Goal: Information Seeking & Learning: Learn about a topic

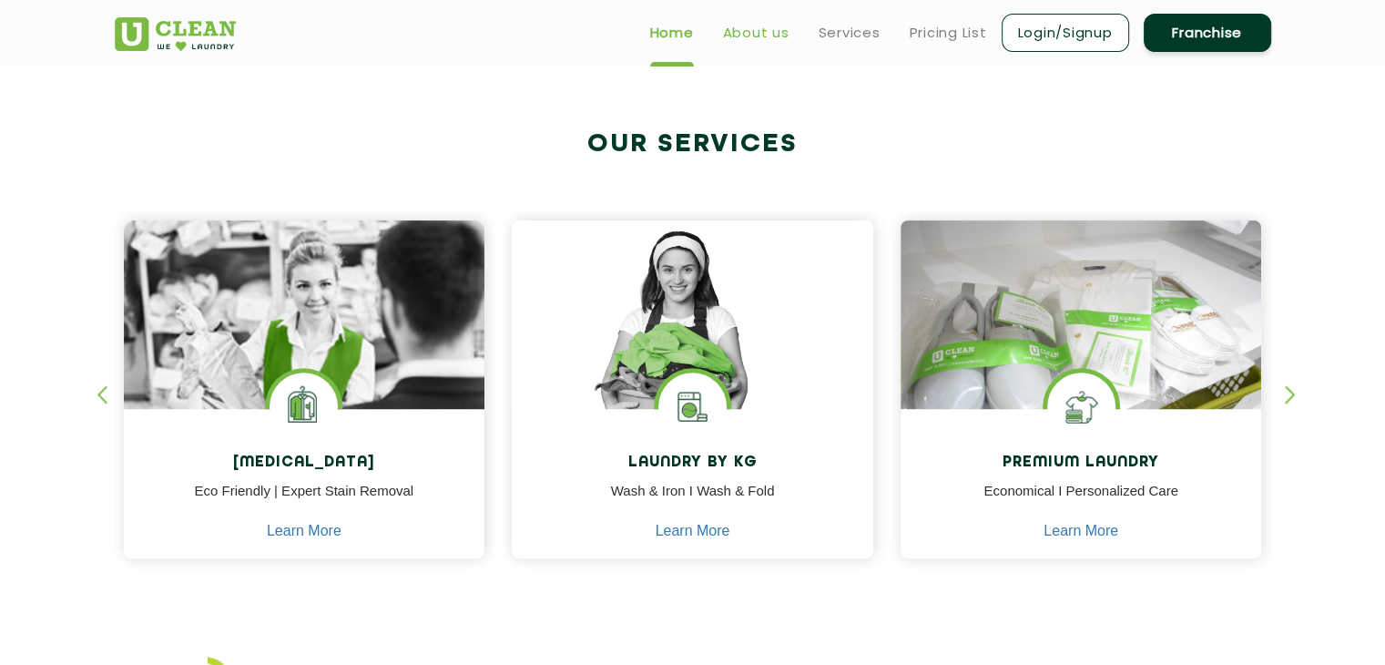
scroll to position [638, 0]
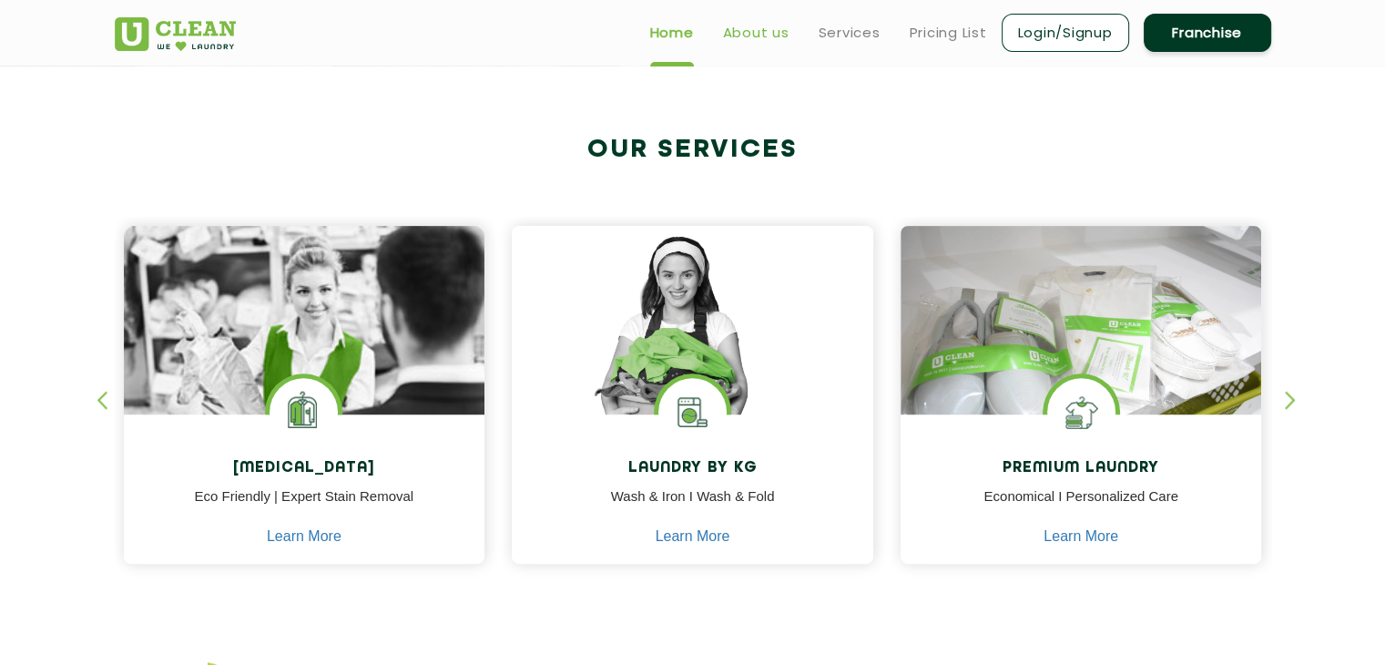
click at [752, 35] on link "About us" at bounding box center [756, 33] width 66 height 22
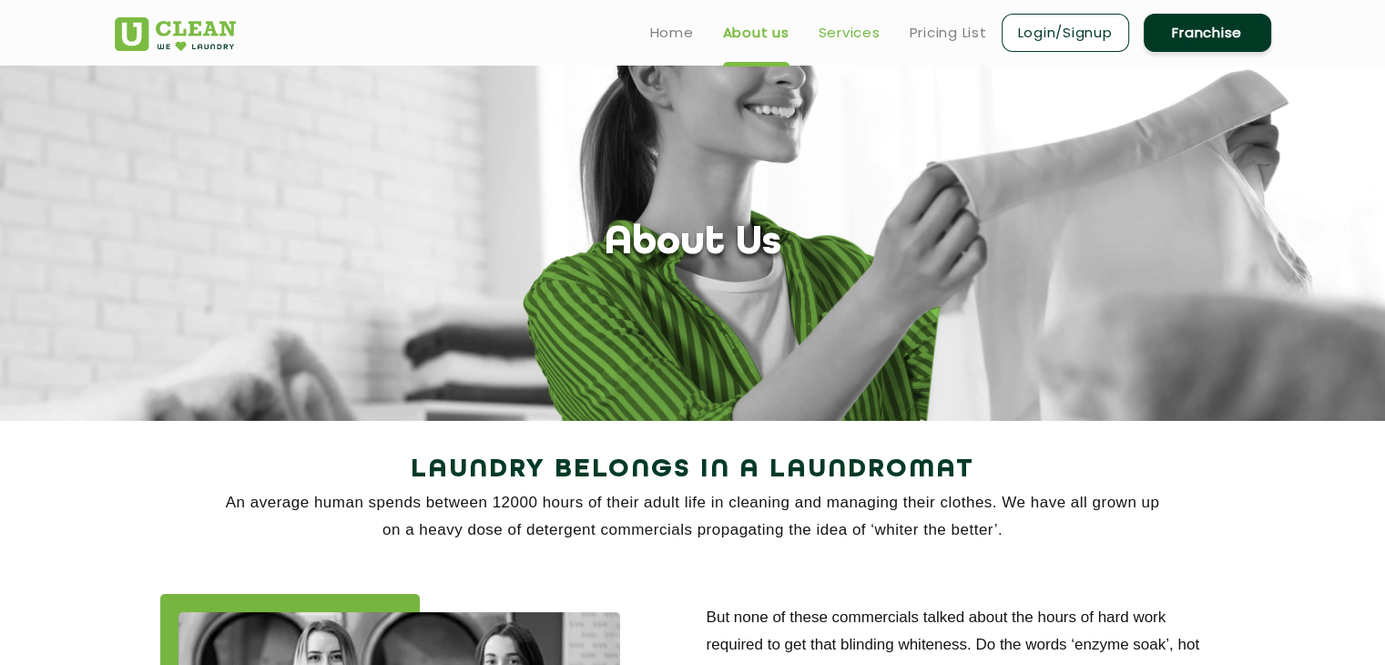
click at [834, 34] on link "Services" at bounding box center [850, 33] width 62 height 22
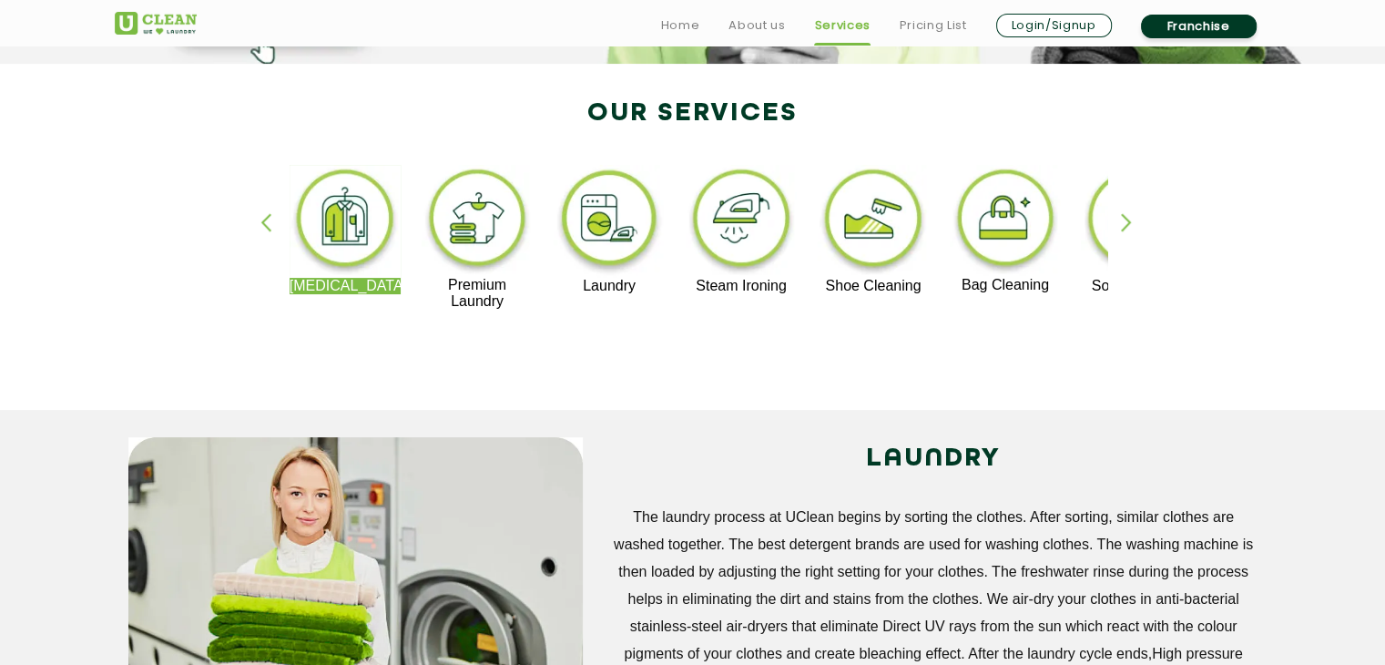
scroll to position [364, 0]
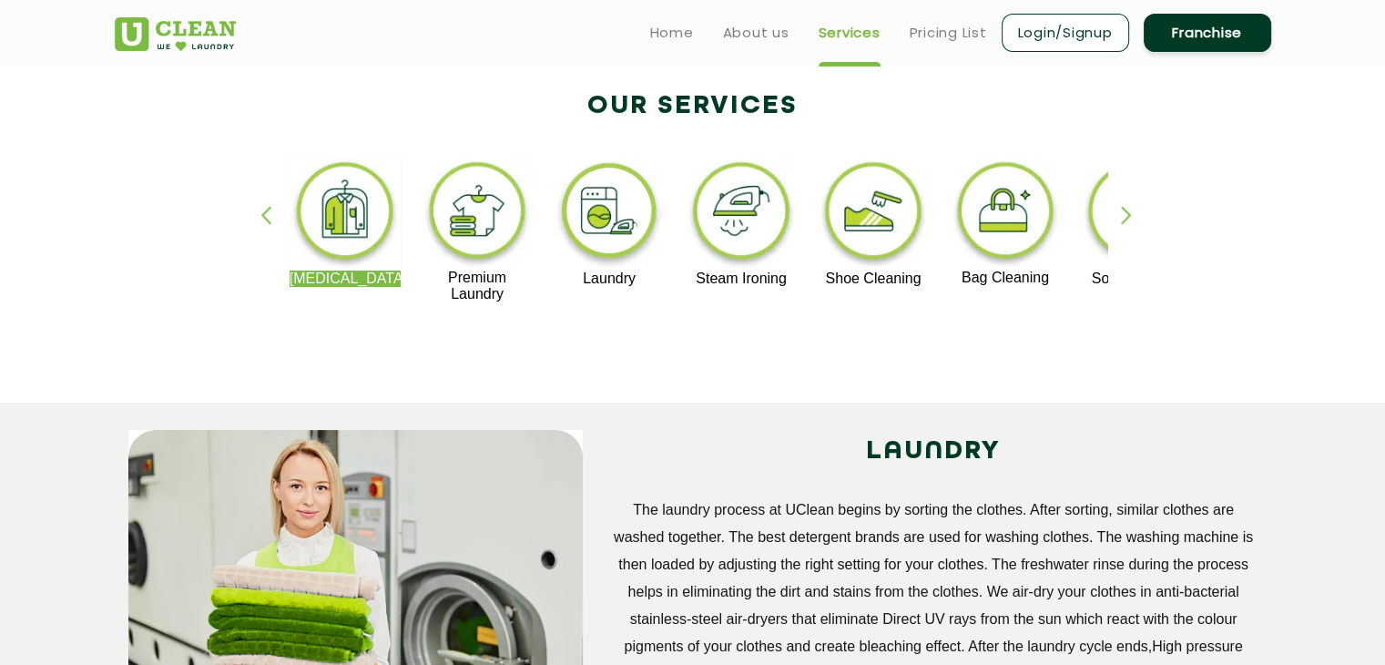
click at [1133, 217] on div "button" at bounding box center [1134, 231] width 27 height 50
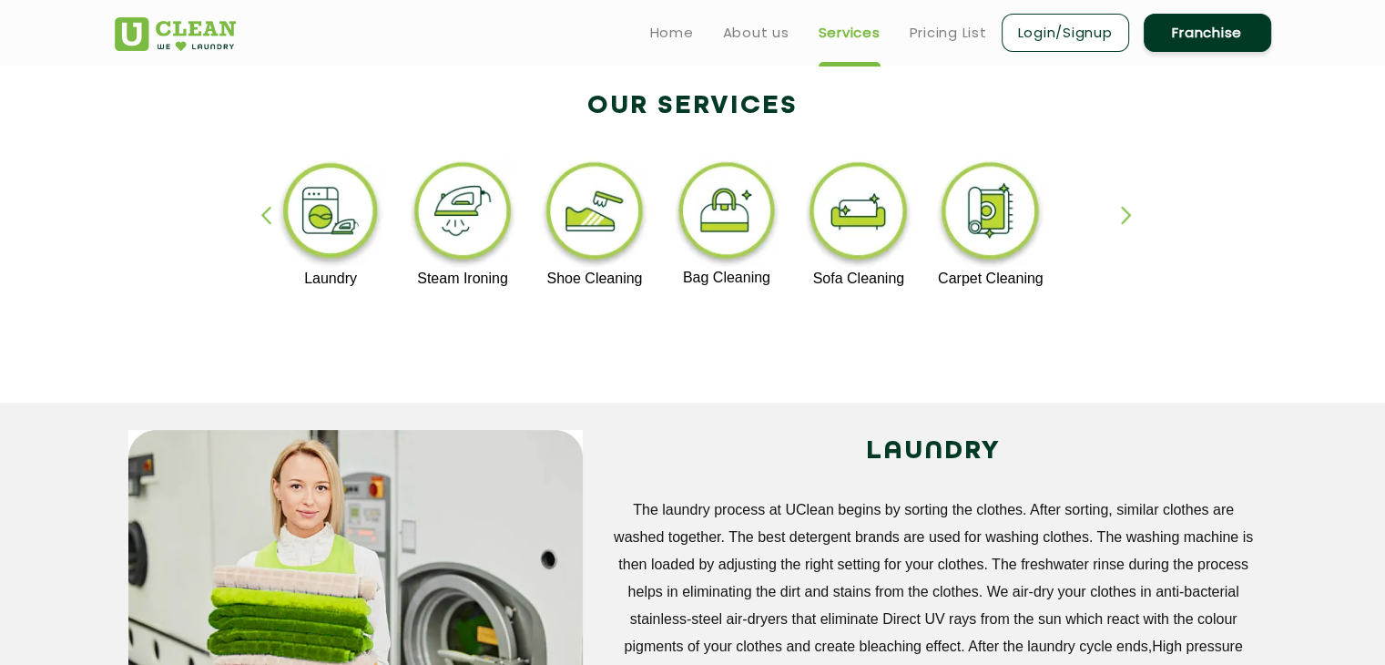
click at [1133, 217] on div "button" at bounding box center [1134, 231] width 27 height 50
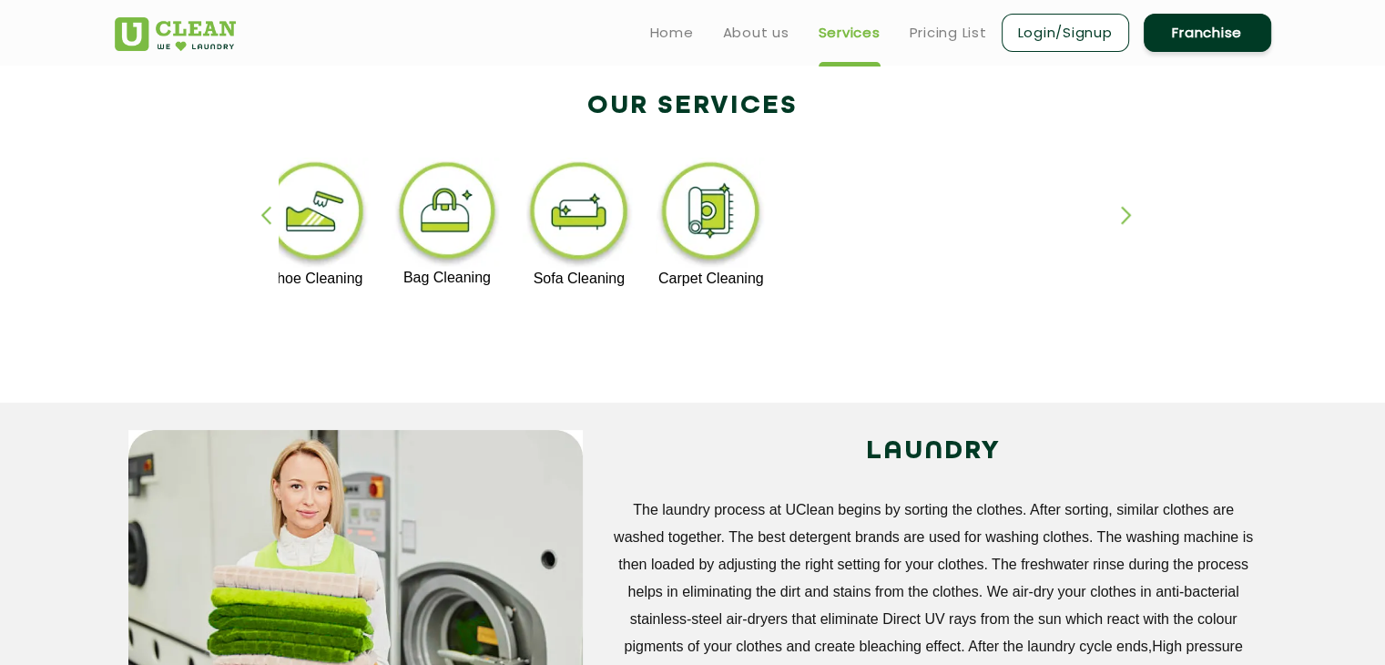
click at [1132, 218] on div "button" at bounding box center [1134, 231] width 27 height 50
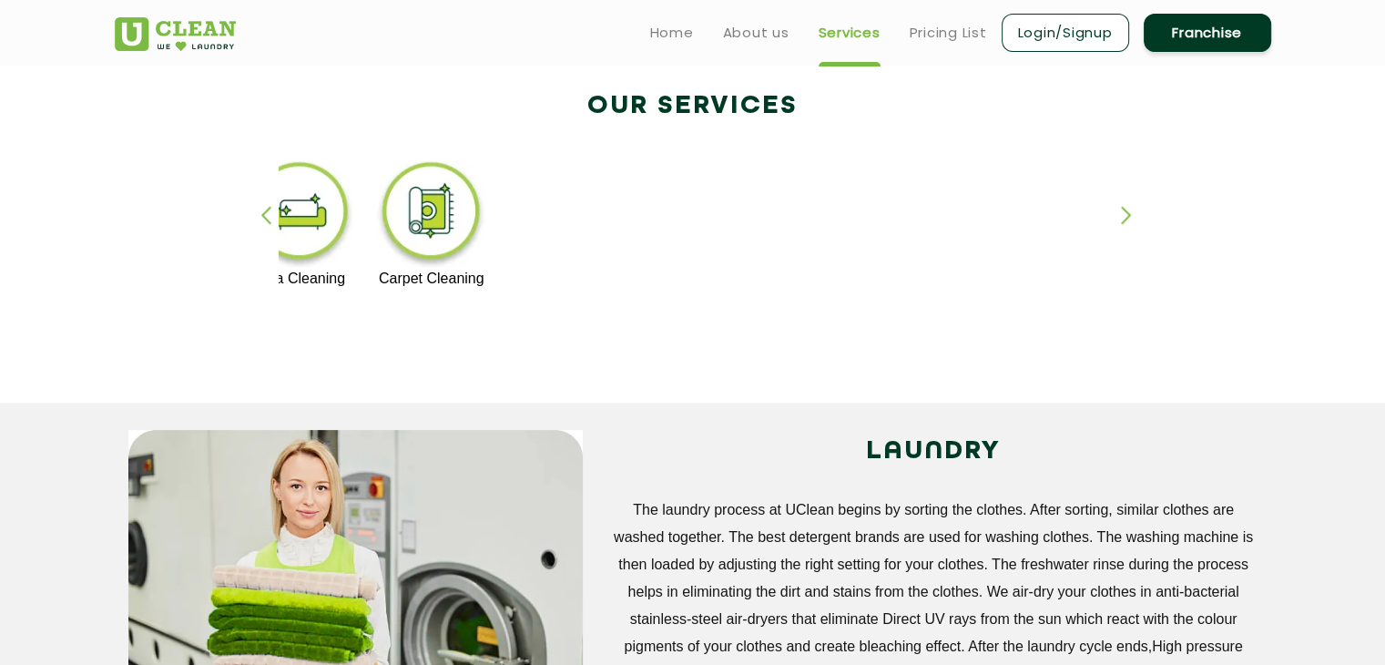
click at [1132, 218] on div "button" at bounding box center [1134, 231] width 27 height 50
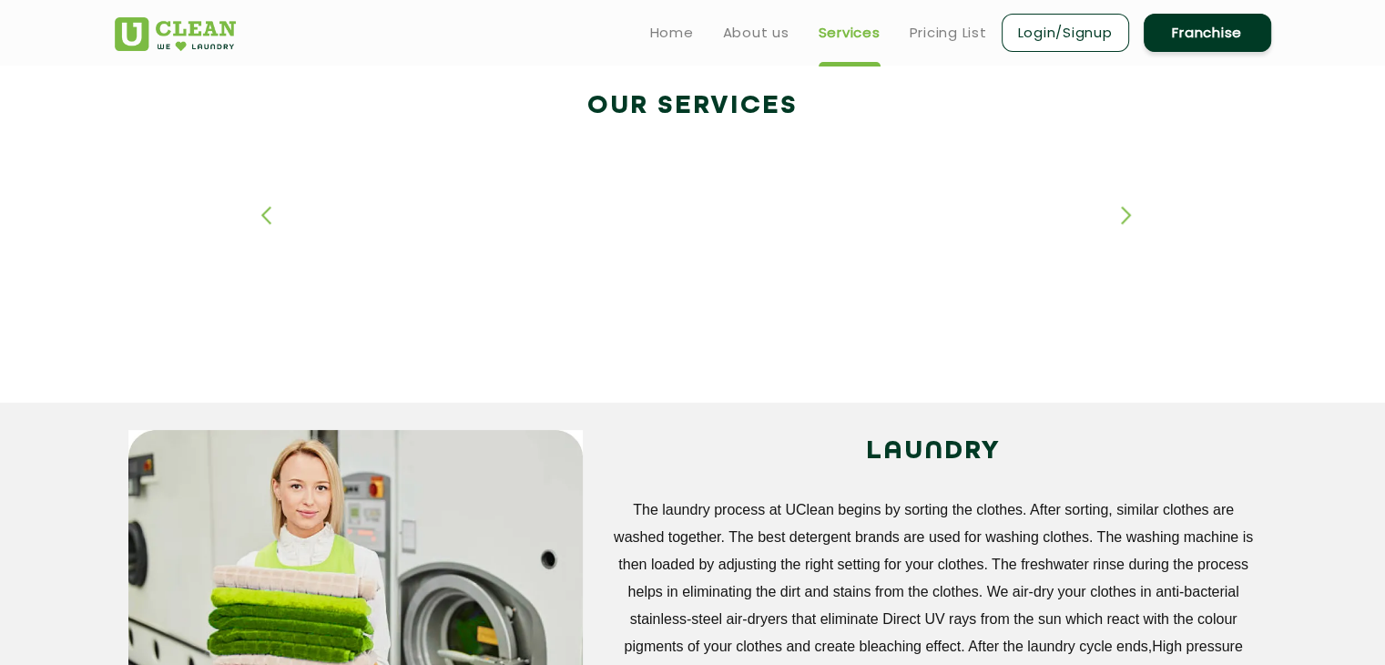
click at [1132, 218] on div "button" at bounding box center [1134, 231] width 27 height 50
click at [266, 215] on div "button" at bounding box center [273, 231] width 27 height 50
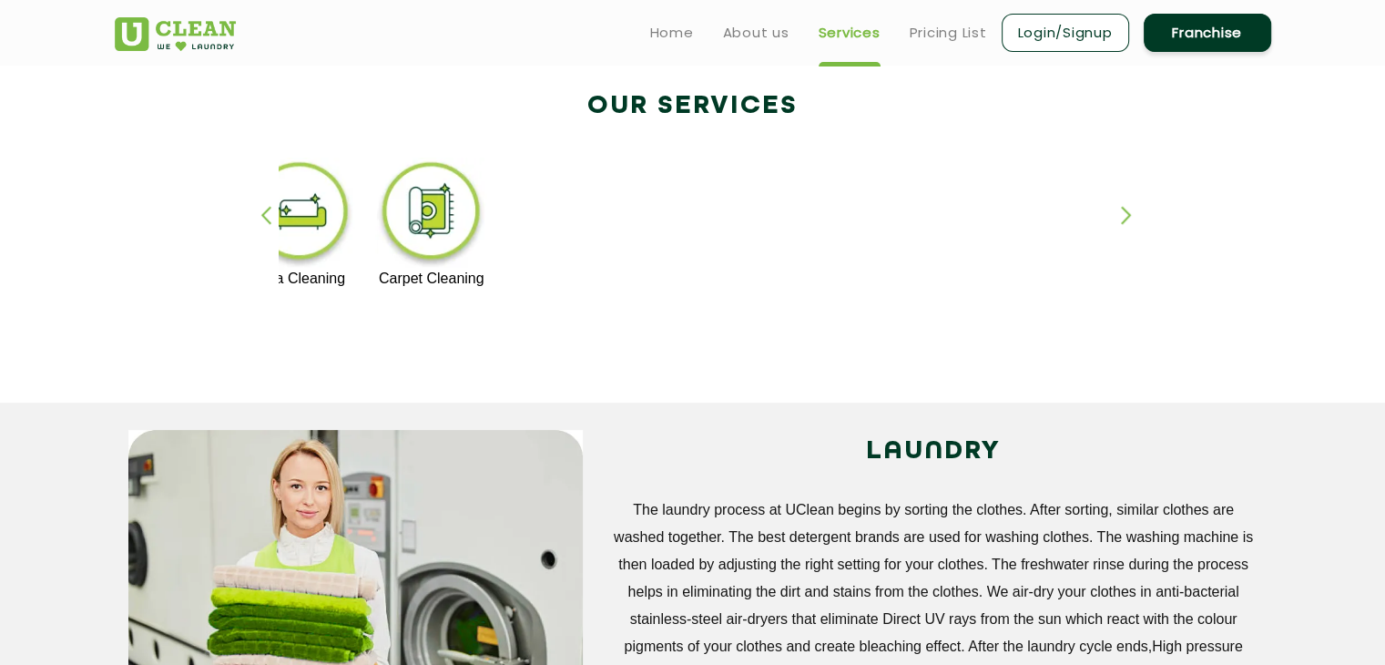
click at [266, 215] on div "button" at bounding box center [273, 231] width 27 height 50
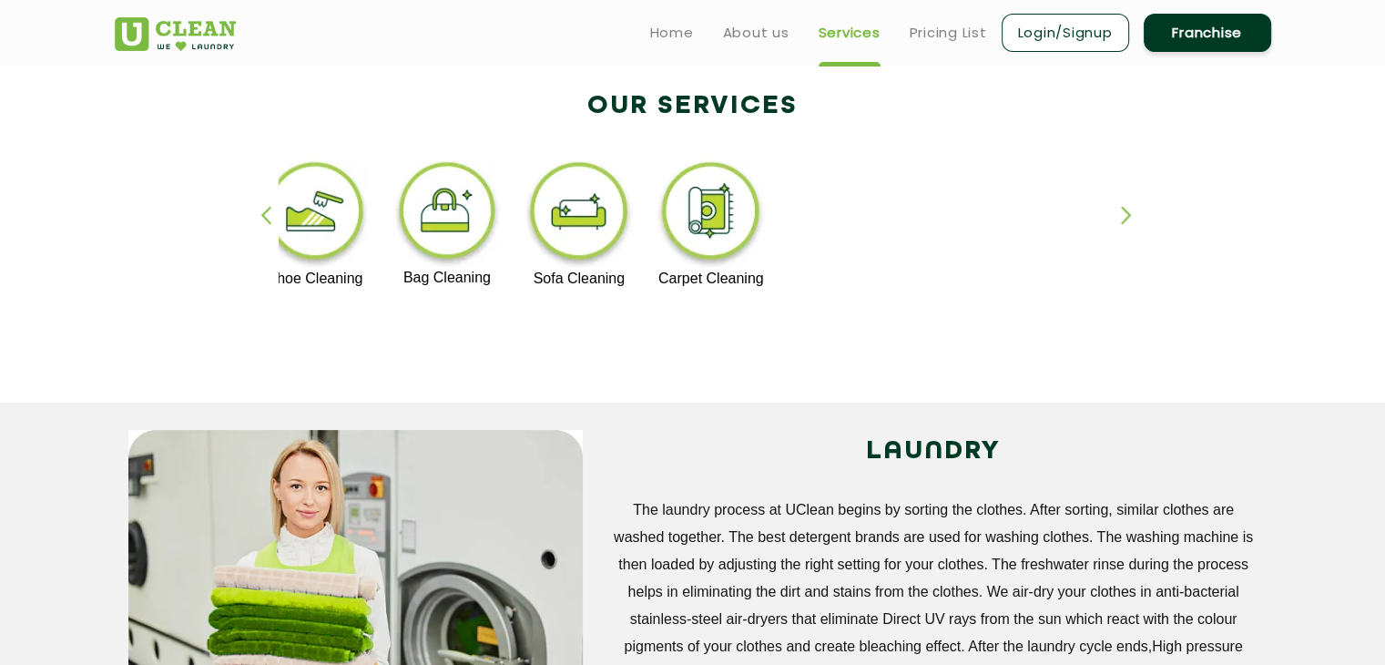
click at [266, 215] on div "button" at bounding box center [273, 231] width 27 height 50
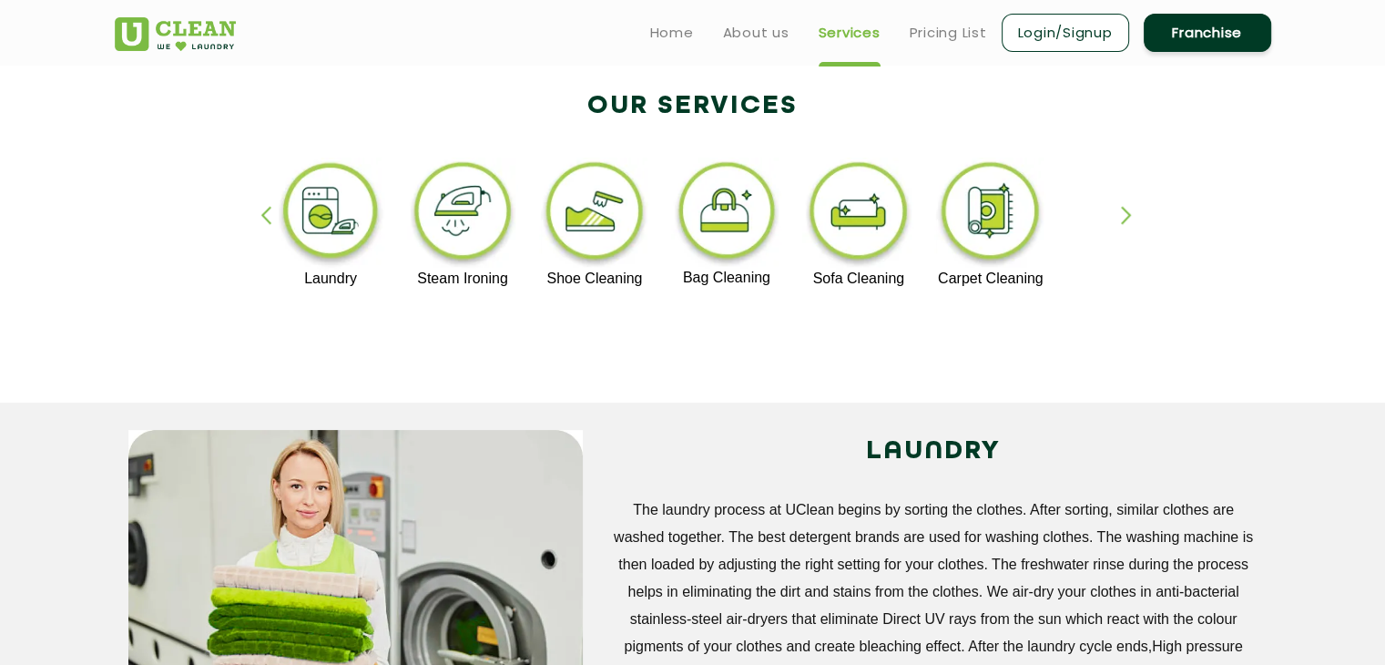
click at [266, 215] on div "button" at bounding box center [273, 231] width 27 height 50
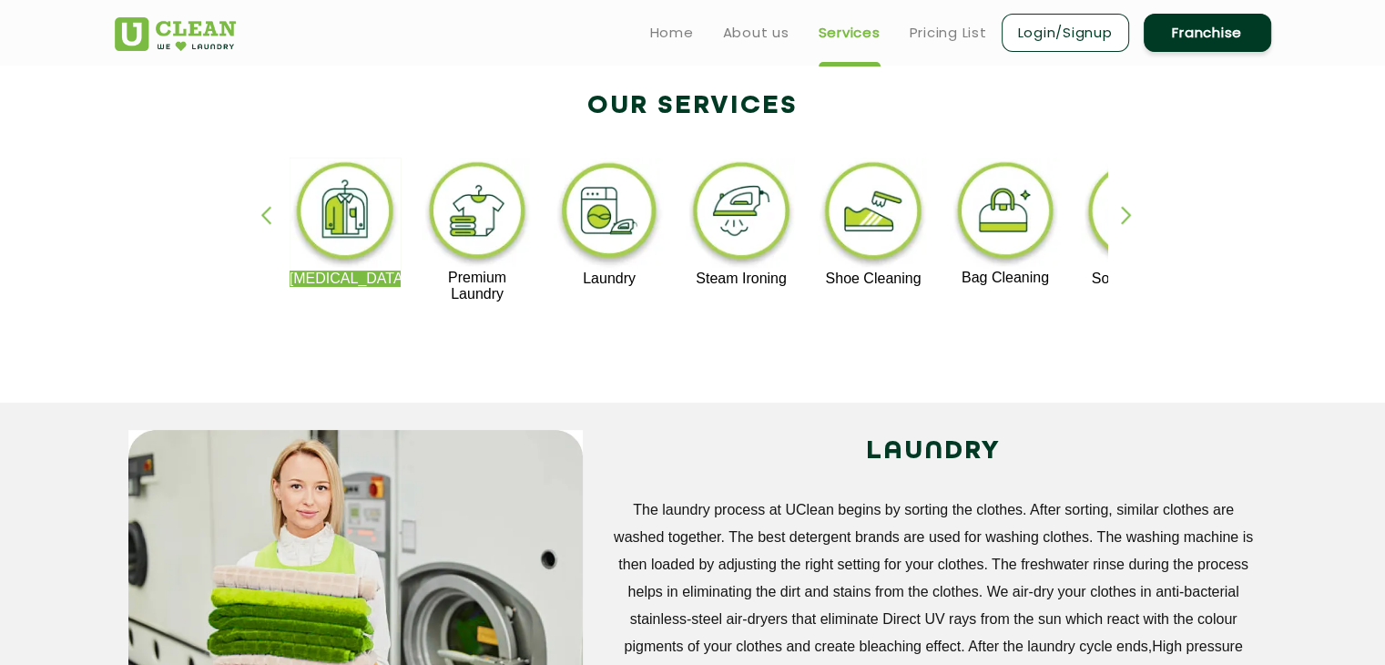
click at [266, 215] on div "button" at bounding box center [273, 231] width 27 height 50
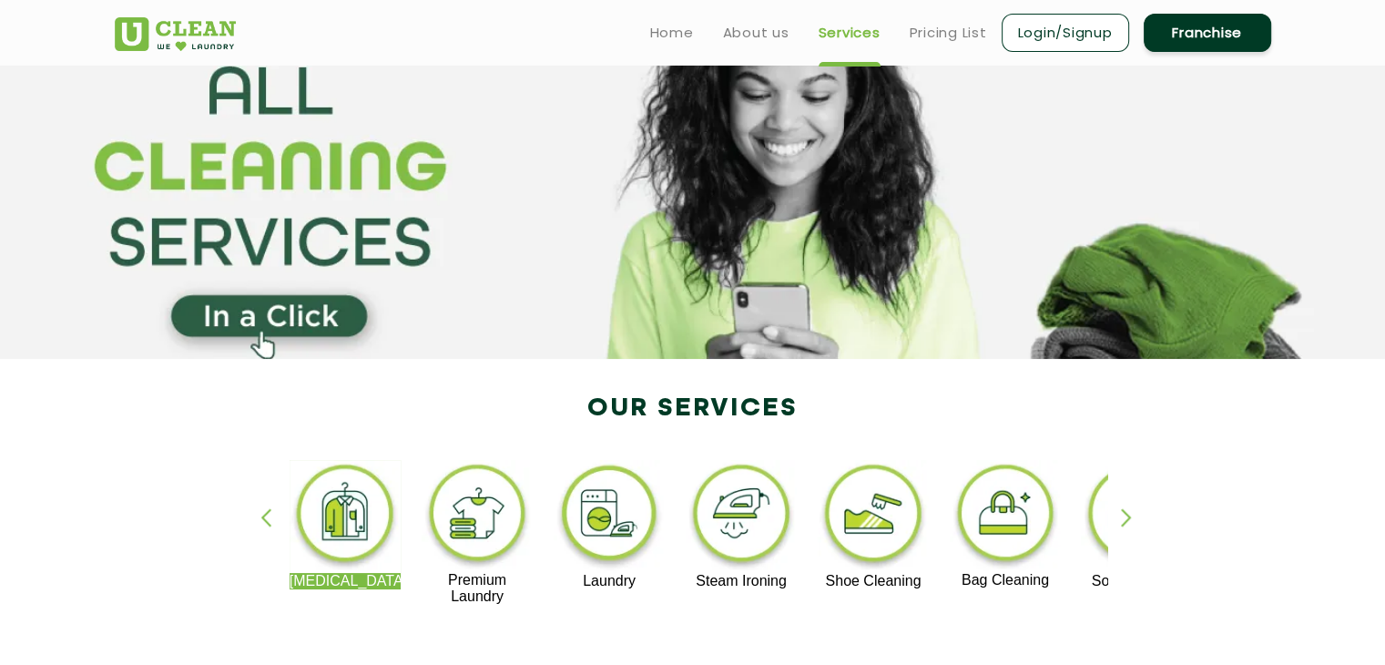
scroll to position [0, 0]
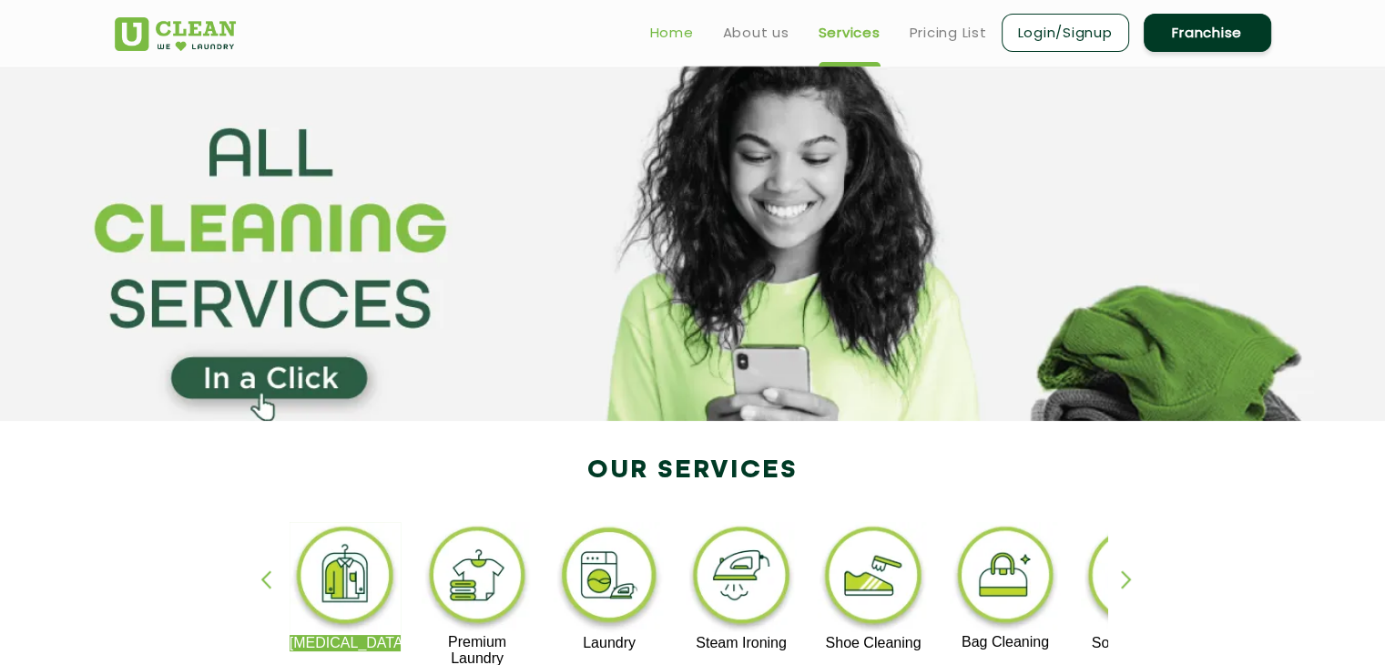
click at [672, 30] on link "Home" at bounding box center [672, 33] width 44 height 22
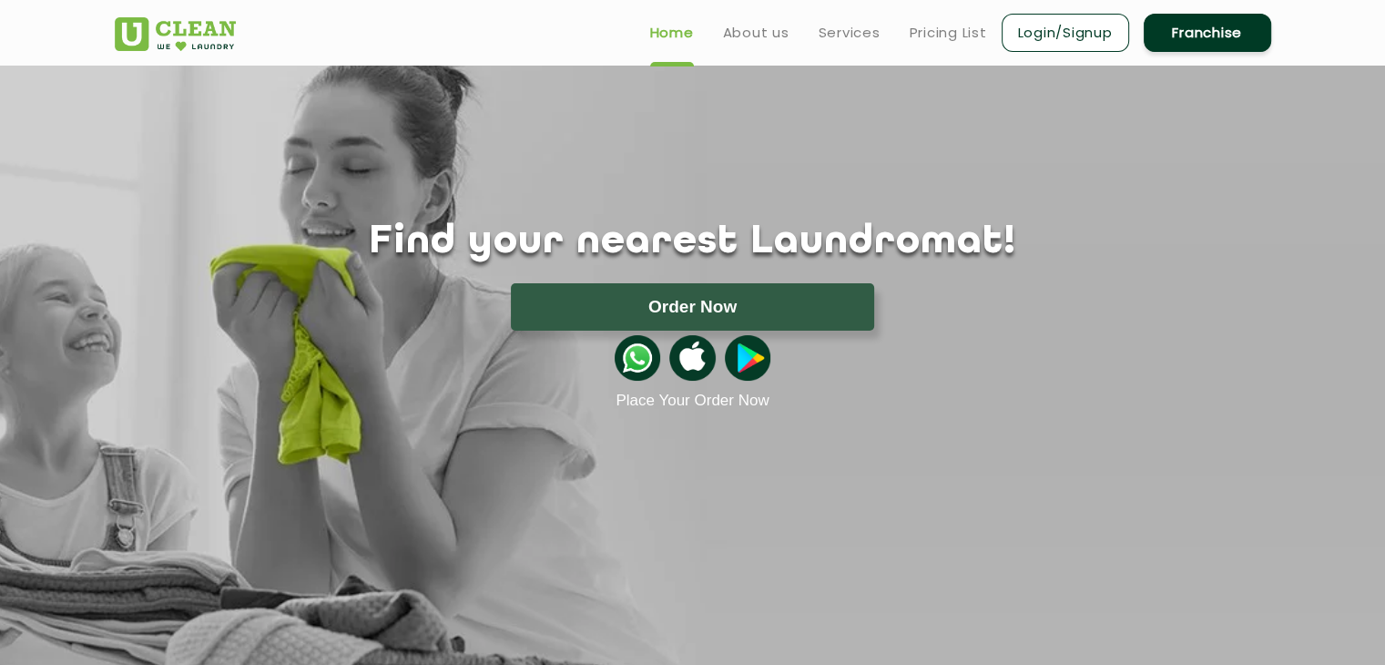
scroll to position [364, 0]
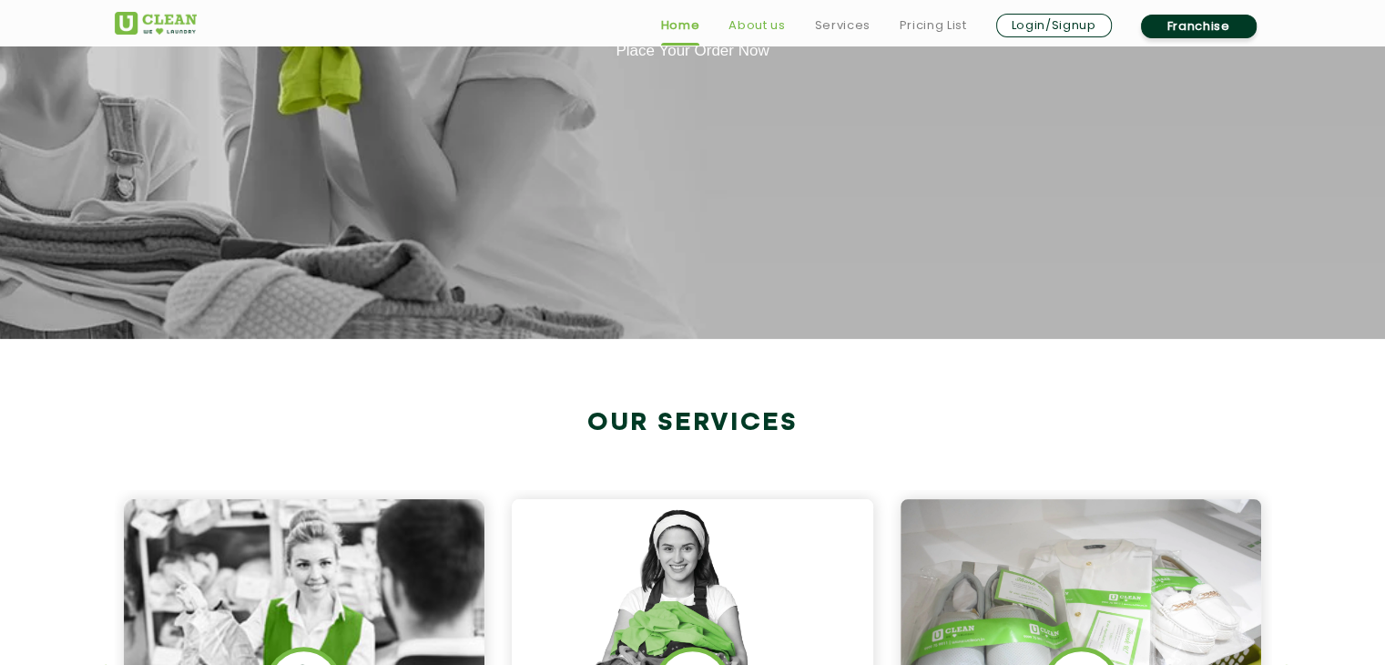
click at [753, 16] on link "About us" at bounding box center [757, 26] width 56 height 22
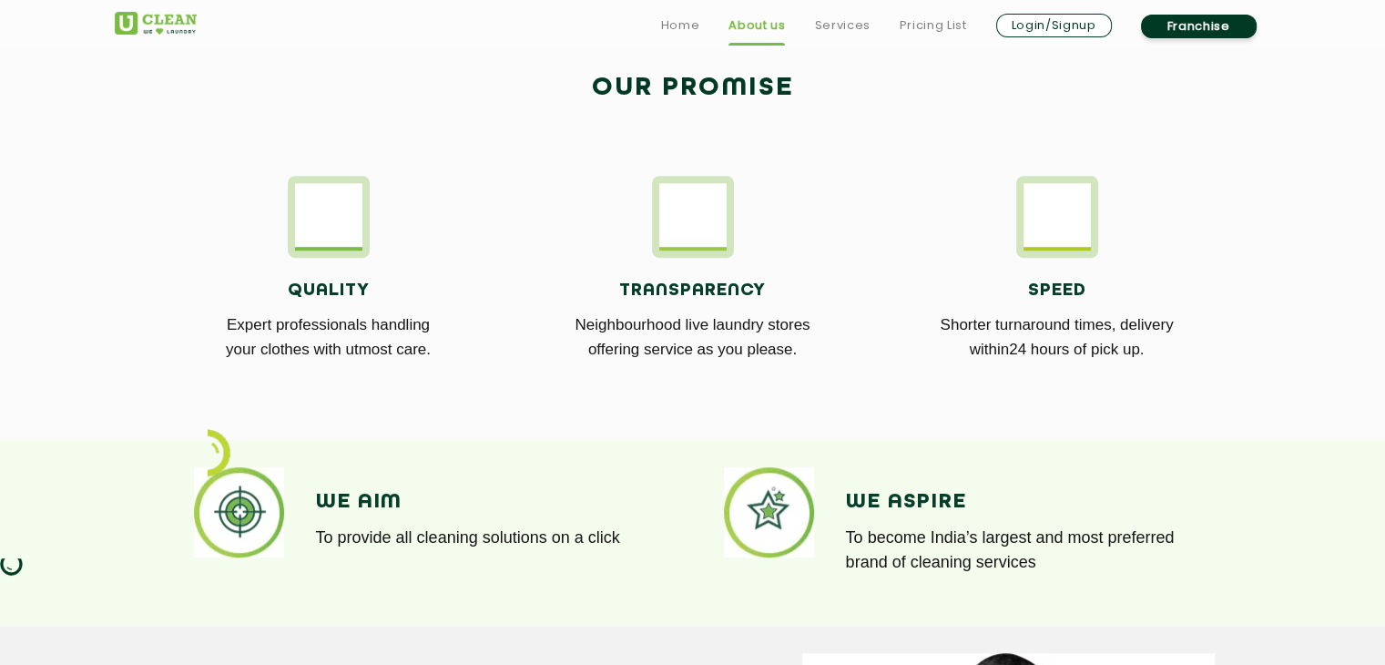
scroll to position [1002, 0]
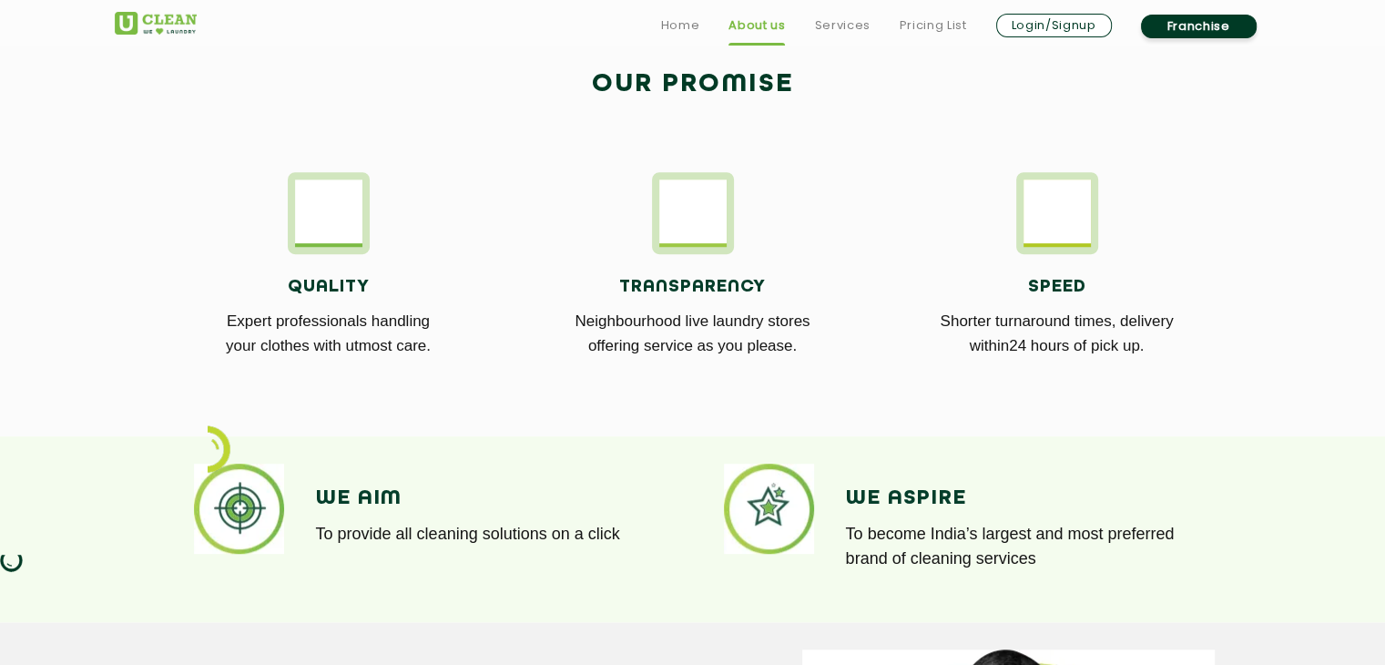
click at [675, 249] on div at bounding box center [693, 213] width 82 height 82
click at [697, 240] on img at bounding box center [692, 210] width 67 height 63
click at [679, 294] on h4 "Transparency" at bounding box center [693, 287] width 337 height 20
drag, startPoint x: 737, startPoint y: 320, endPoint x: 758, endPoint y: 328, distance: 22.5
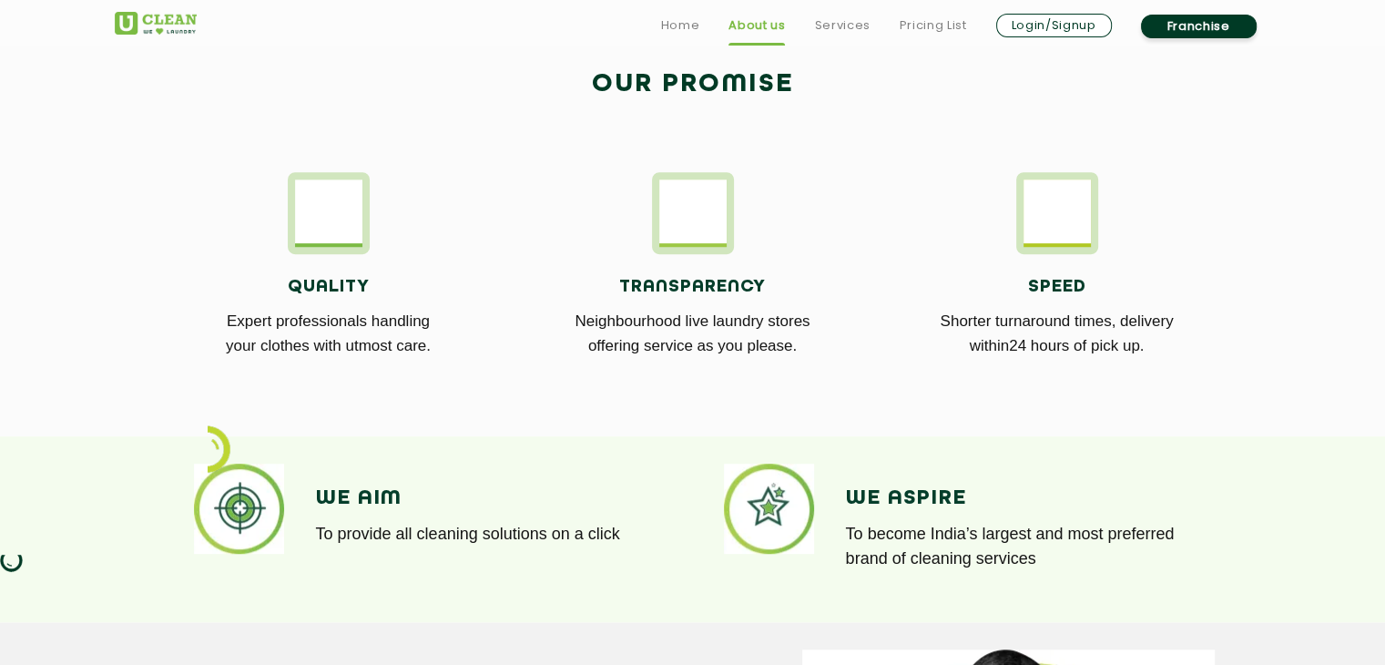
click at [742, 322] on p "Neighbourhood live laundry stores offering service as you please." at bounding box center [693, 333] width 337 height 49
drag, startPoint x: 670, startPoint y: 318, endPoint x: 614, endPoint y: 312, distance: 56.7
click at [667, 318] on p "Neighbourhood live laundry stores offering service as you please." at bounding box center [693, 333] width 337 height 49
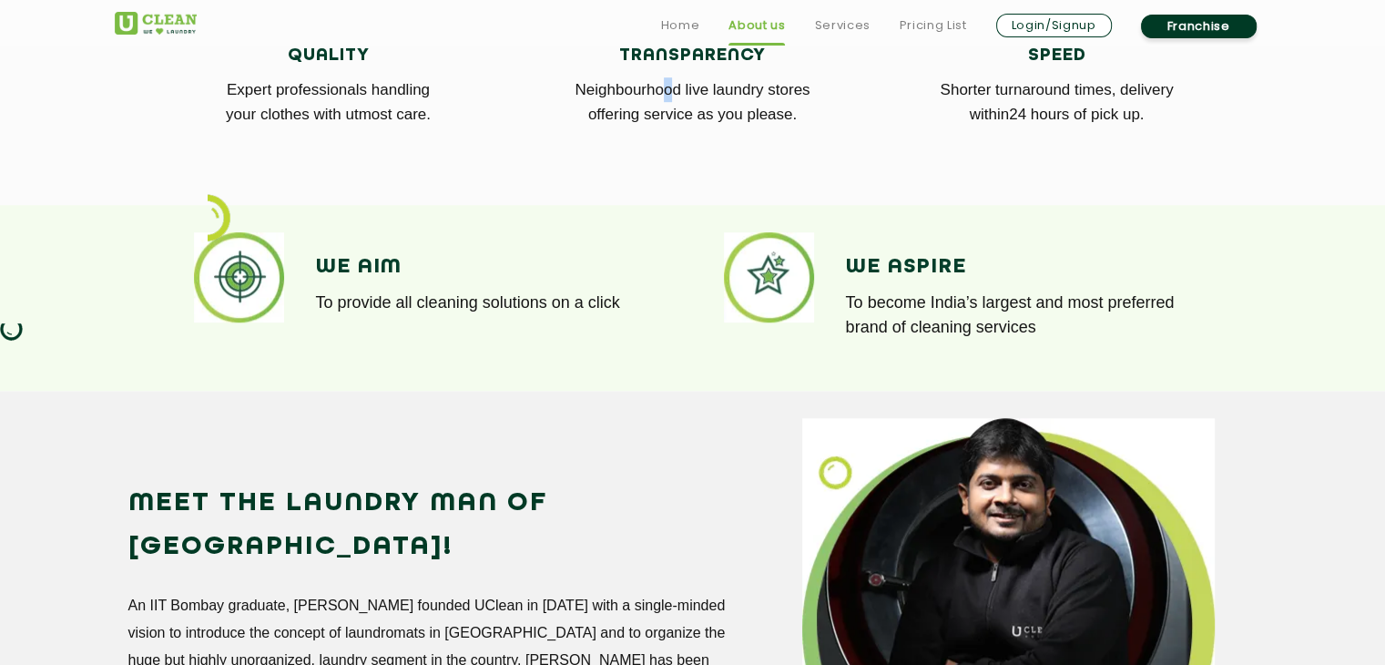
scroll to position [1275, 0]
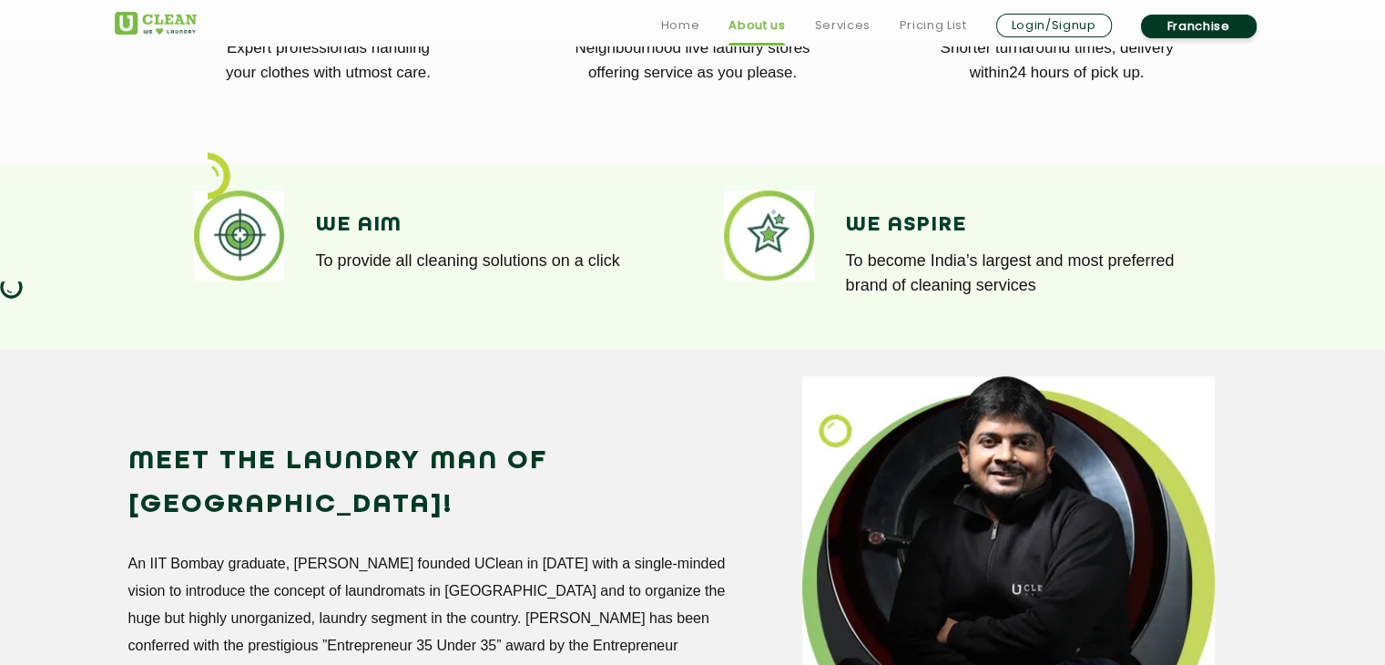
click at [378, 263] on p "To provide all cleaning solutions on a click" at bounding box center [491, 261] width 350 height 25
click at [855, 240] on div "We Aspire To become India’s largest and most preferred brand of cleaning servic…" at bounding box center [1021, 255] width 350 height 130
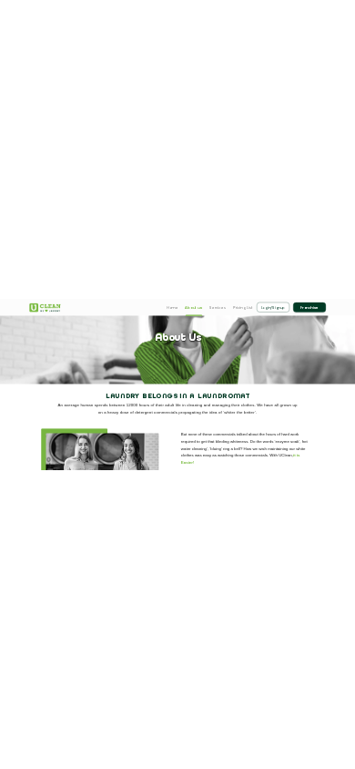
scroll to position [0, 0]
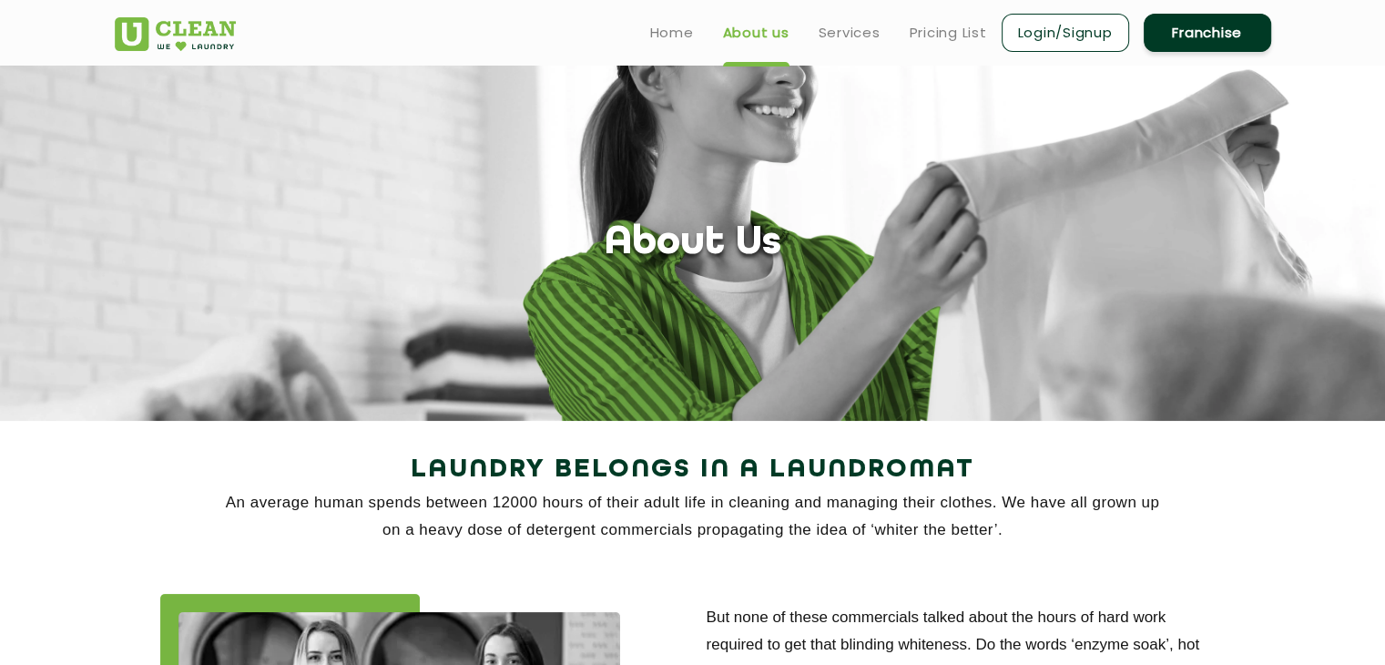
drag, startPoint x: 1170, startPoint y: 1, endPoint x: 752, endPoint y: 295, distance: 511.2
click at [752, 295] on section "About Us" at bounding box center [692, 243] width 1385 height 355
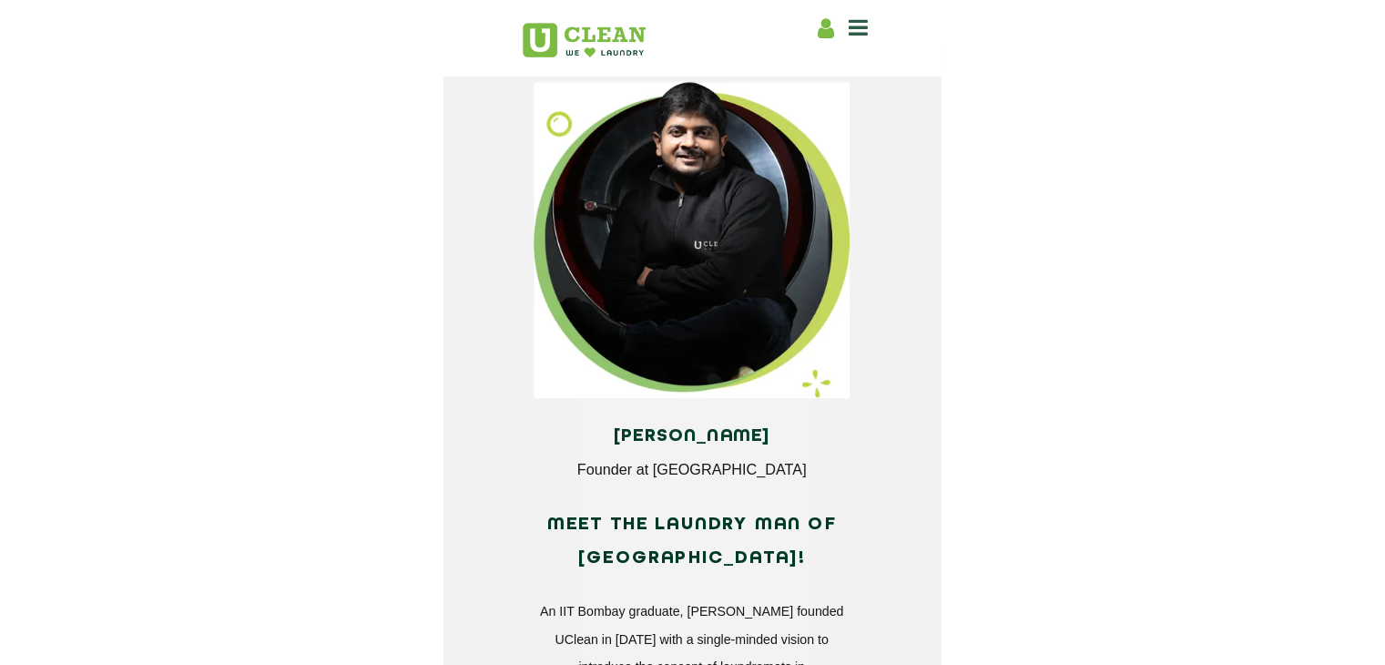
scroll to position [2095, 0]
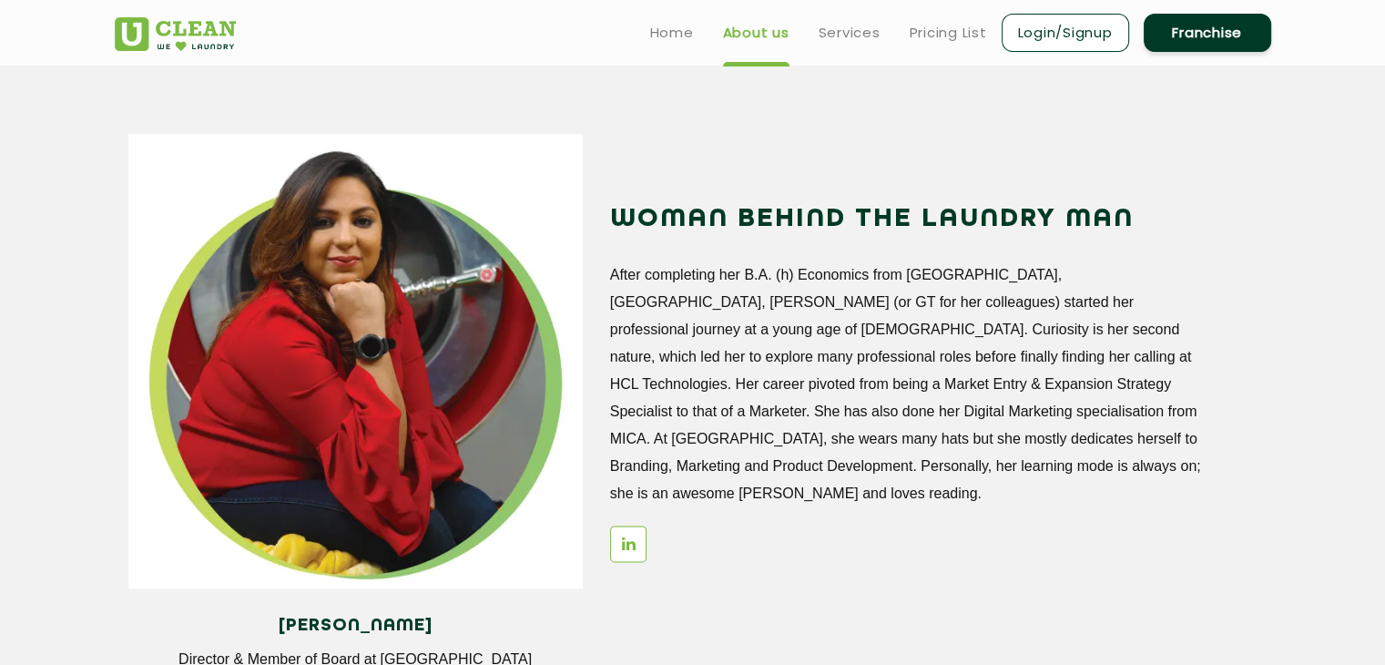
click at [1191, 36] on link "Franchise" at bounding box center [1208, 33] width 128 height 38
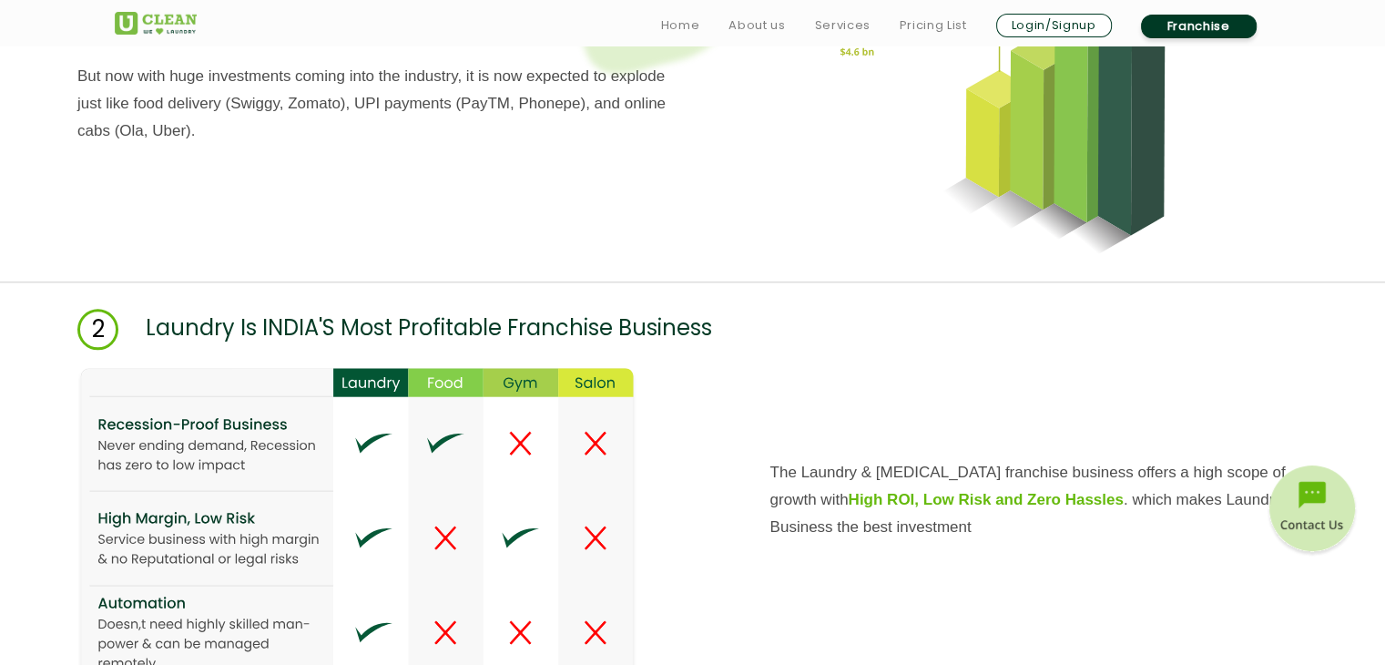
scroll to position [1730, 0]
click at [678, 17] on link "Home" at bounding box center [680, 26] width 39 height 22
